Goal: Information Seeking & Learning: Learn about a topic

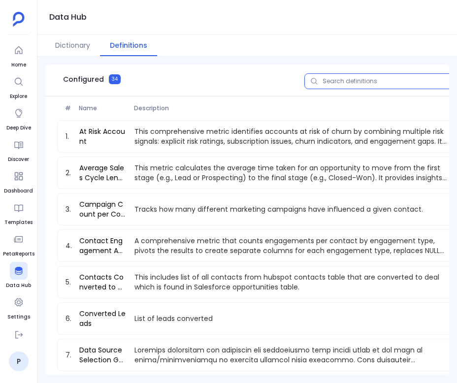
click at [330, 86] on input "text" at bounding box center [382, 81] width 157 height 16
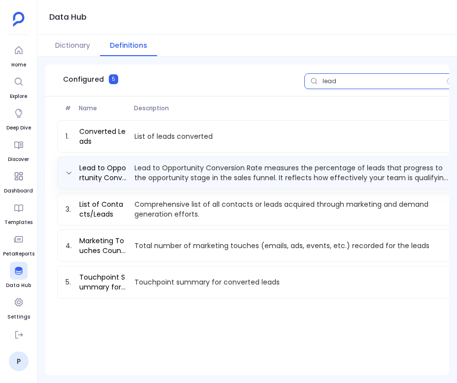
type input "lead"
click at [153, 174] on p "Lead to Opportunity Conversion Rate measures the percentage of leads that progr…" at bounding box center [291, 173] width 322 height 20
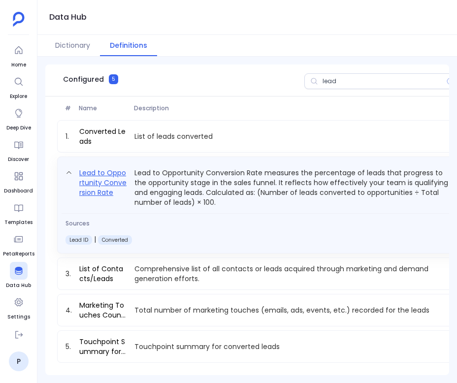
click at [85, 177] on link "Lead to Opportunity Conversion Rate" at bounding box center [102, 187] width 55 height 40
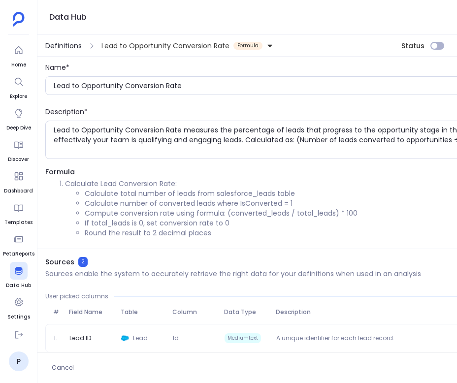
click at [73, 42] on span "Definitions" at bounding box center [63, 46] width 36 height 10
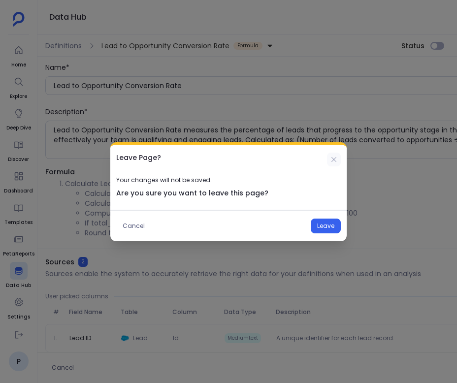
click at [333, 157] on icon at bounding box center [334, 159] width 8 height 8
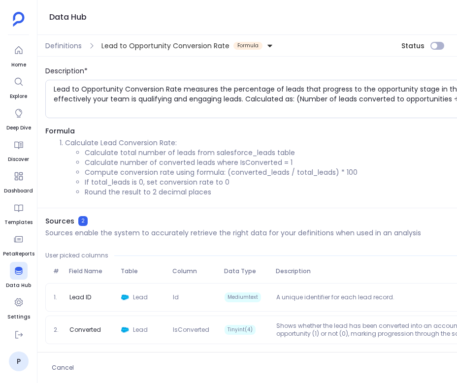
scroll to position [0, 122]
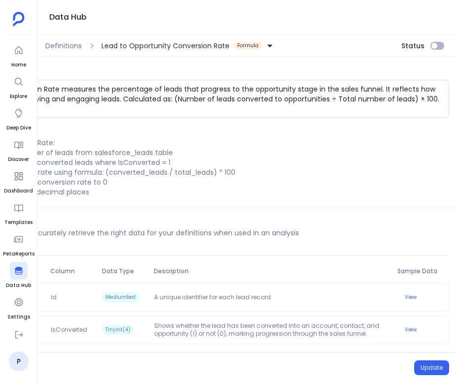
click at [434, 379] on div "Cancel Update" at bounding box center [185, 367] width 541 height 31
click at [434, 371] on button "Update" at bounding box center [431, 367] width 35 height 15
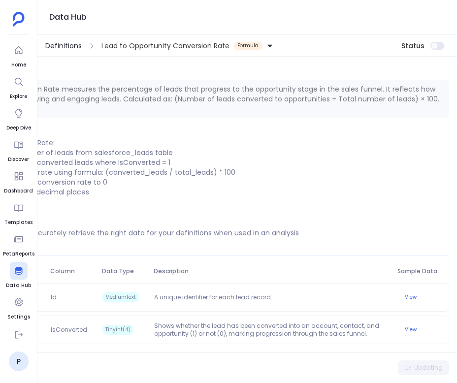
click at [66, 44] on span "Definitions" at bounding box center [63, 46] width 36 height 10
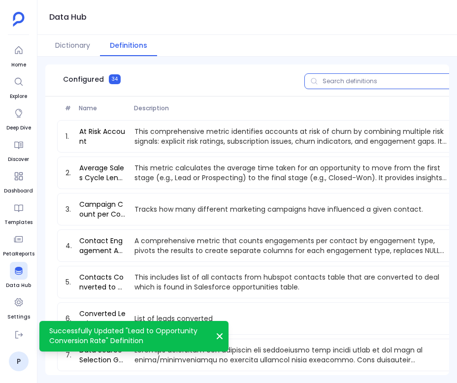
click at [367, 78] on input "text" at bounding box center [382, 81] width 157 height 16
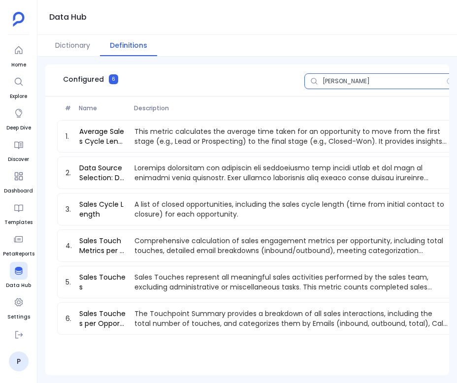
type input "sale"
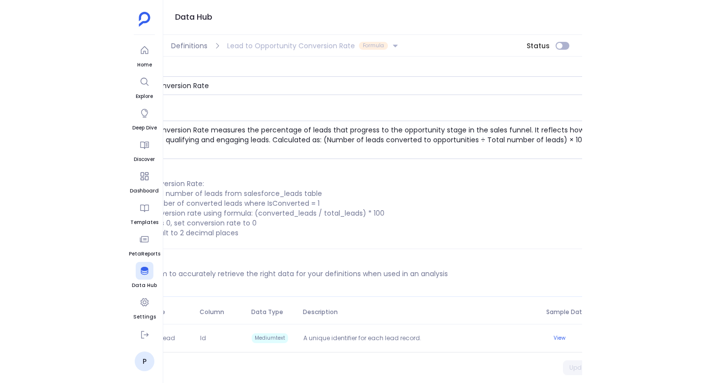
scroll to position [0, 122]
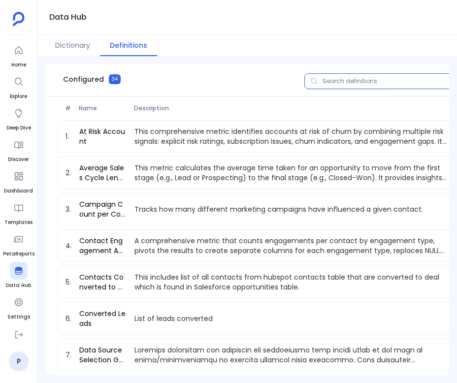
click at [370, 85] on input "text" at bounding box center [382, 81] width 157 height 16
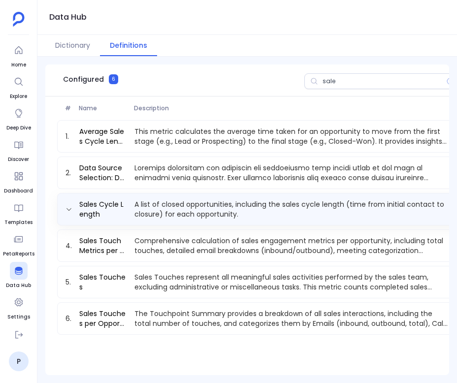
click at [169, 214] on p "A list of closed opportunities, including the sales cycle length (time from ini…" at bounding box center [291, 209] width 322 height 20
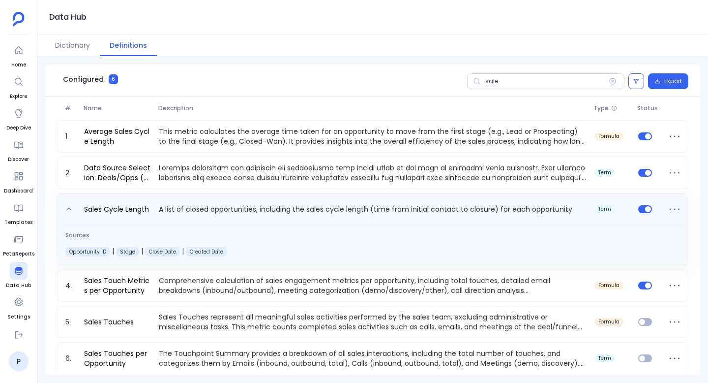
scroll to position [7, 0]
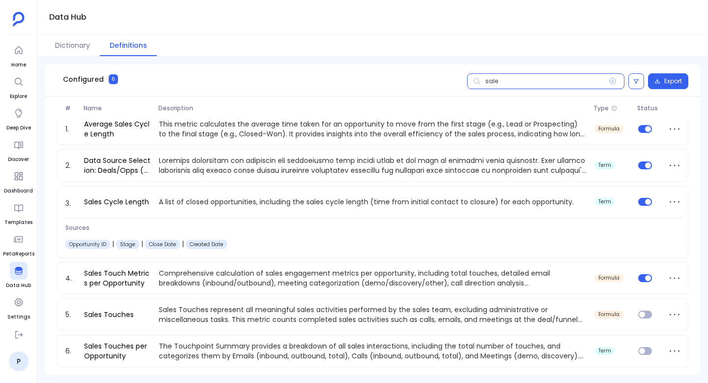
click at [456, 81] on input "sale" at bounding box center [545, 81] width 157 height 16
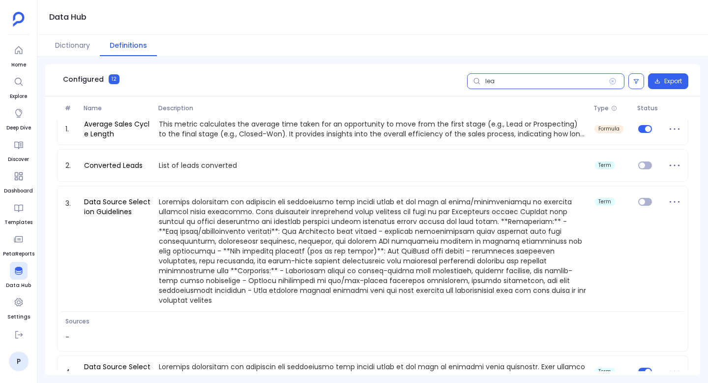
scroll to position [0, 0]
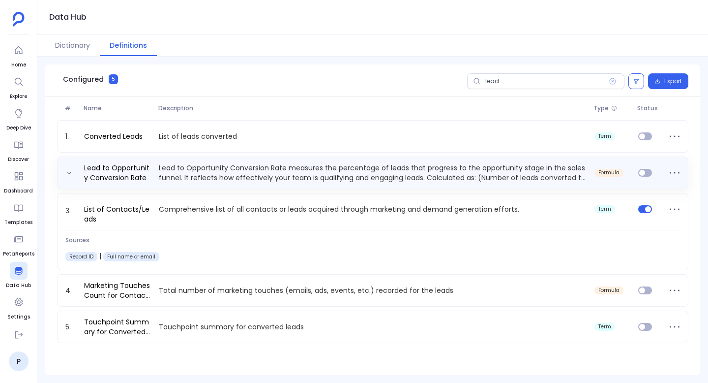
click at [306, 178] on p "Lead to Opportunity Conversion Rate measures the percentage of leads that progr…" at bounding box center [373, 173] width 436 height 20
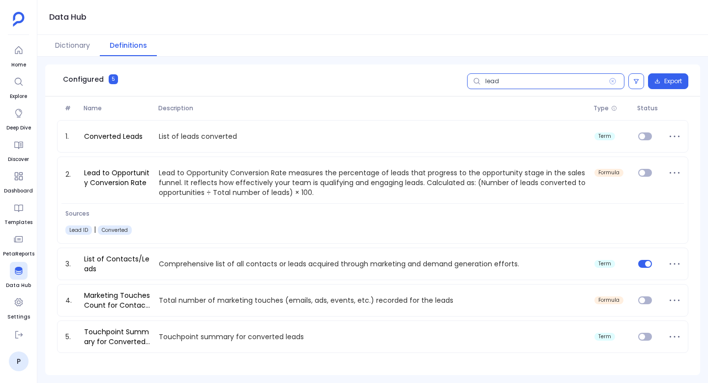
click at [456, 81] on input "lead" at bounding box center [545, 81] width 157 height 16
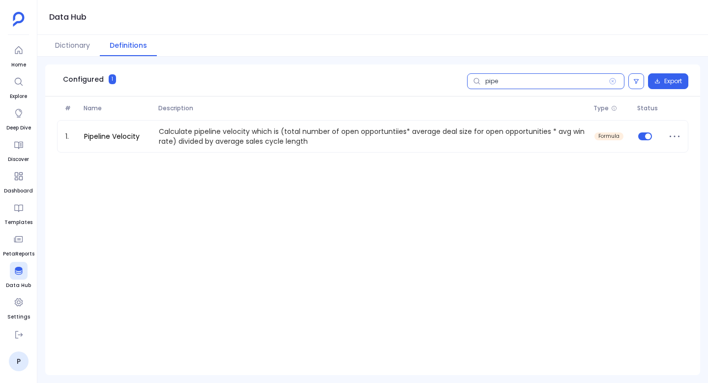
type input "pipe"
click at [186, 155] on div "1. Pipeline Velocity Calculate pipeline velocity which is (total number of open…" at bounding box center [373, 138] width 632 height 36
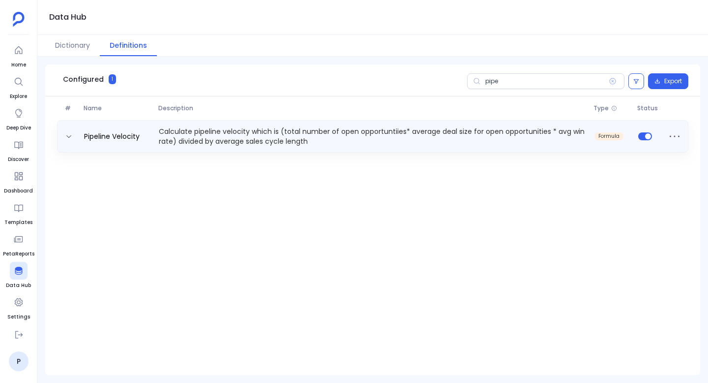
click at [115, 120] on div "Pipeline Velocity Calculate pipeline velocity which is (total number of open op…" at bounding box center [373, 136] width 632 height 32
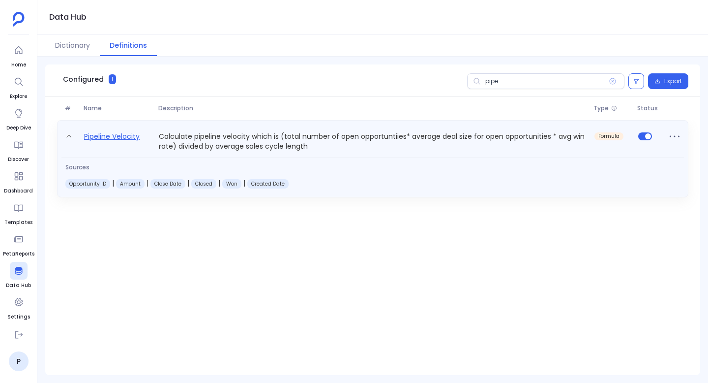
click at [115, 144] on link "Pipeline Velocity" at bounding box center [111, 140] width 63 height 21
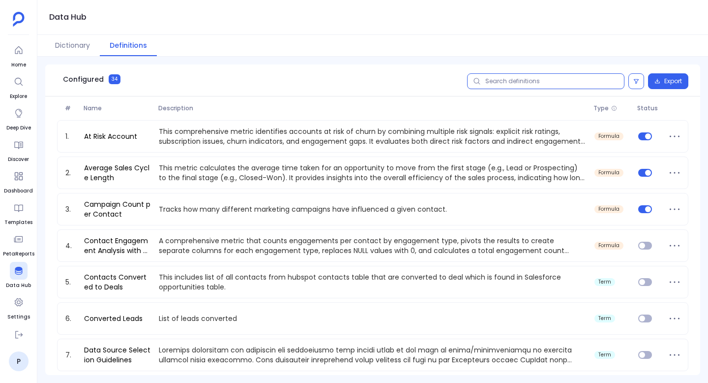
click at [456, 82] on input "text" at bounding box center [545, 81] width 157 height 16
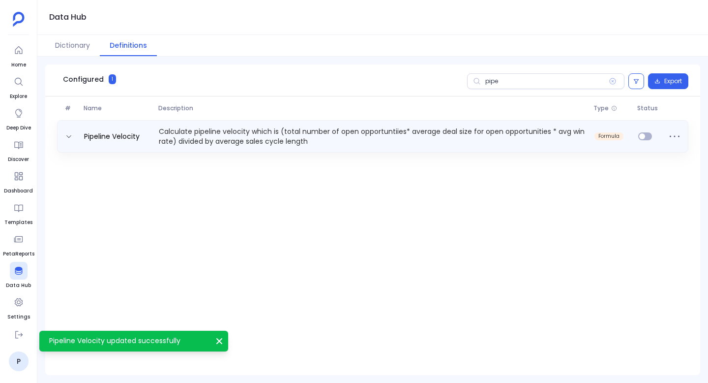
click at [159, 130] on p "Calculate pipeline velocity which is (total number of open opportuntiies* avera…" at bounding box center [373, 136] width 436 height 20
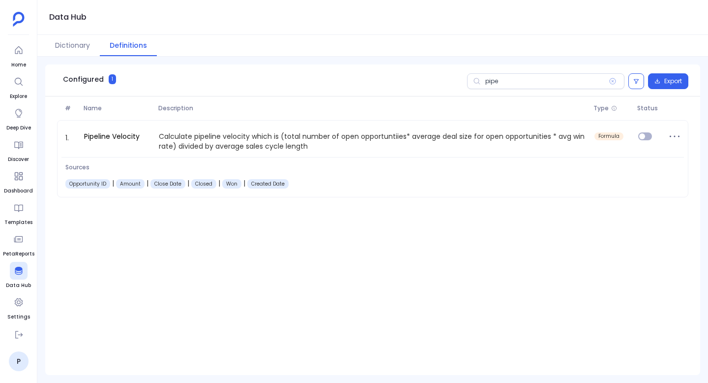
click at [456, 84] on span at bounding box center [477, 81] width 20 height 16
click at [456, 84] on input "pipe" at bounding box center [545, 81] width 157 height 16
click at [456, 84] on span at bounding box center [477, 81] width 20 height 16
click at [456, 84] on input "pipe" at bounding box center [545, 81] width 157 height 16
click at [456, 78] on input "pipe" at bounding box center [545, 81] width 157 height 16
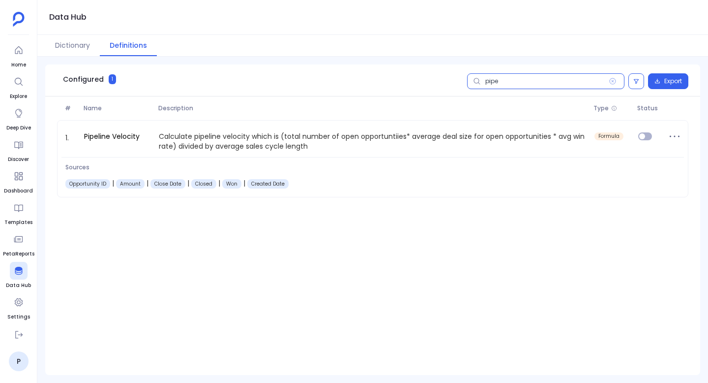
click at [456, 78] on input "pipe" at bounding box center [545, 81] width 157 height 16
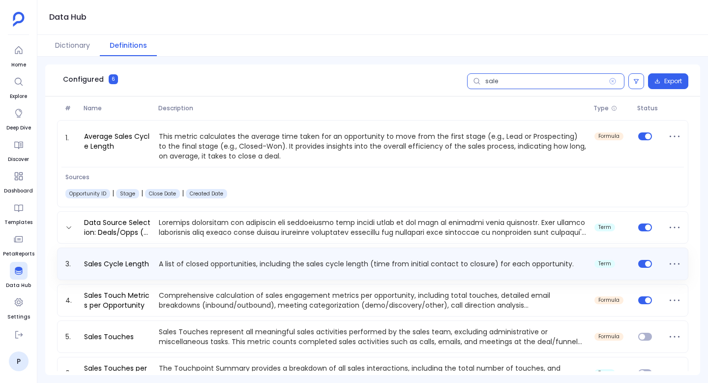
type input "sale"
click at [283, 261] on p "A list of closed opportunities, including the sales cycle length (time from ini…" at bounding box center [373, 264] width 436 height 10
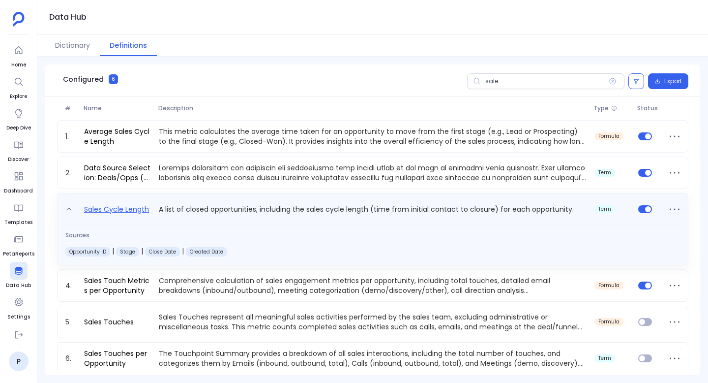
click at [141, 206] on link "Sales Cycle Length" at bounding box center [116, 211] width 73 height 16
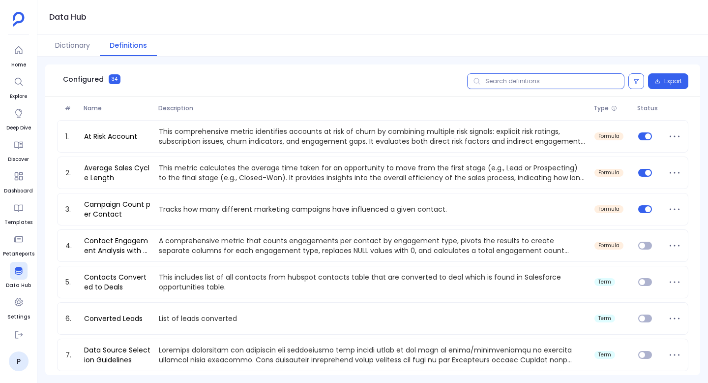
click at [456, 80] on input "text" at bounding box center [545, 81] width 157 height 16
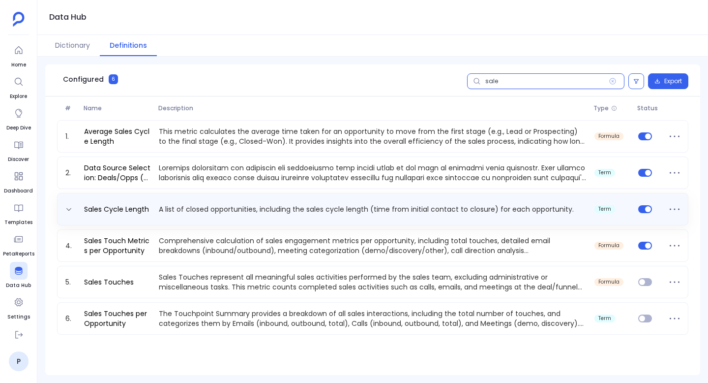
type input "sale"
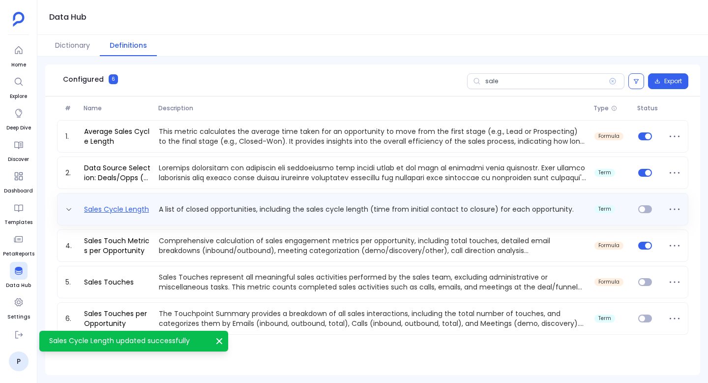
click at [119, 209] on link "Sales Cycle Length" at bounding box center [116, 209] width 73 height 10
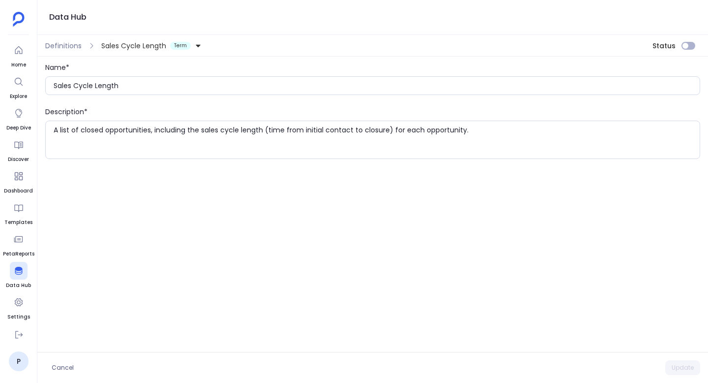
click at [163, 48] on span "Sales Cycle Length" at bounding box center [133, 46] width 65 height 10
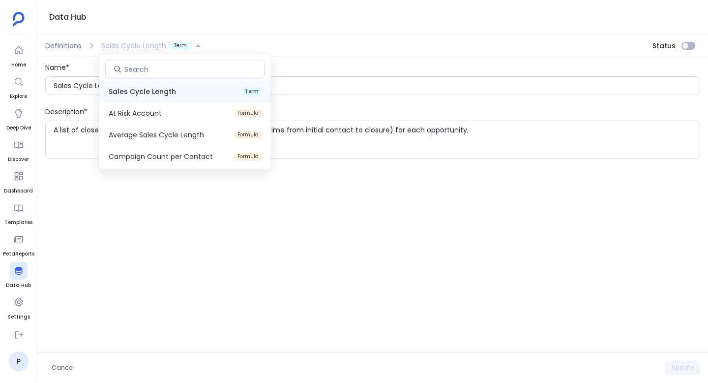
click at [255, 31] on div "Data Hub" at bounding box center [372, 17] width 671 height 35
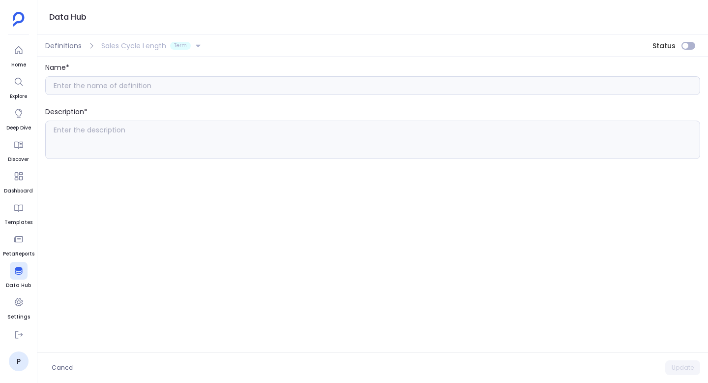
type input "Sales Cycle Length"
type textarea "A list of closed opportunities, including the sales cycle length (time from ini…"
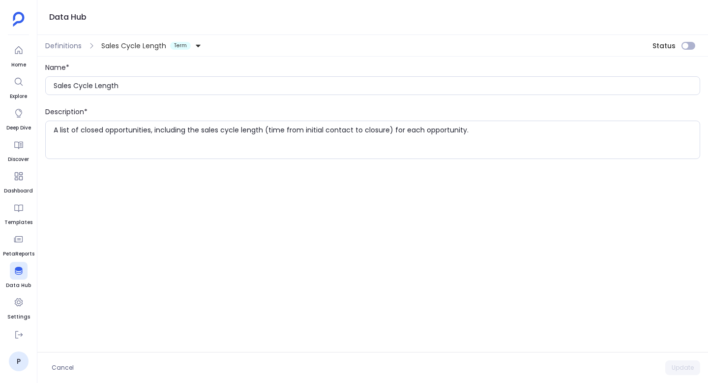
click at [687, 51] on div "Definitions Sales Cycle Length Term Status" at bounding box center [372, 46] width 671 height 22
click at [686, 368] on button "Update" at bounding box center [683, 367] width 35 height 15
click at [22, 50] on icon at bounding box center [18, 50] width 7 height 8
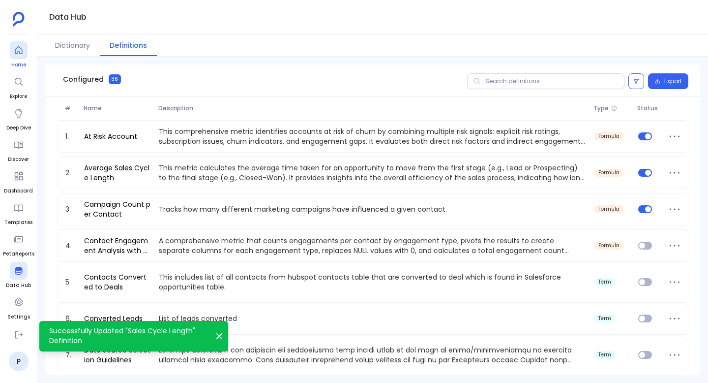
click at [10, 54] on div at bounding box center [19, 50] width 18 height 18
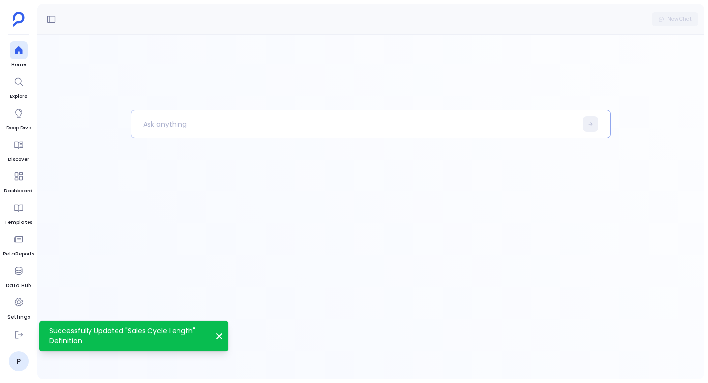
click at [236, 123] on p at bounding box center [354, 124] width 446 height 26
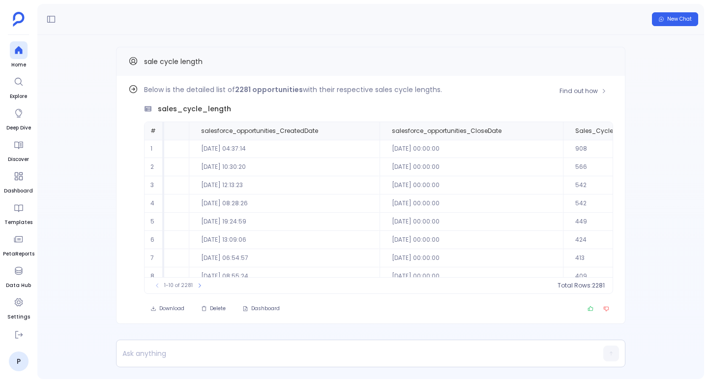
scroll to position [0, 436]
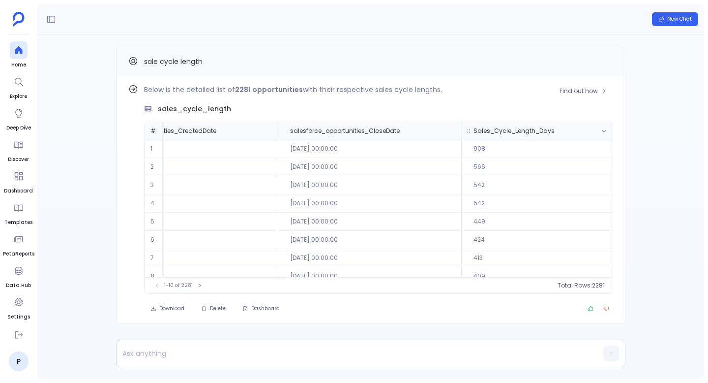
click at [578, 132] on span "Sales_Cycle_Length_Days" at bounding box center [528, 131] width 124 height 8
click at [595, 288] on button "count : 2281" at bounding box center [581, 285] width 48 height 10
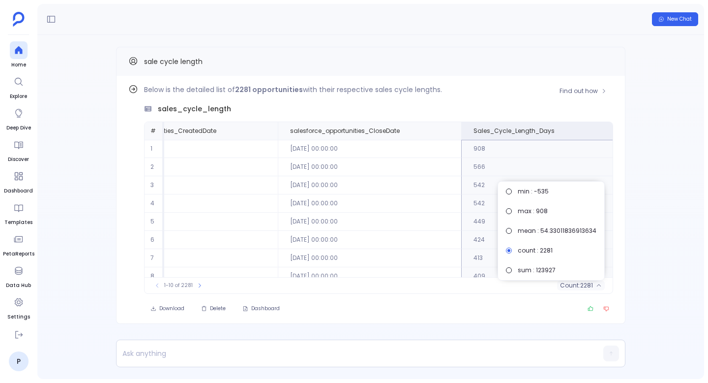
click at [477, 83] on div "Find out how Below is the detailed list of 2281 opportunities with their respec…" at bounding box center [371, 200] width 510 height 248
